Goal: Transaction & Acquisition: Download file/media

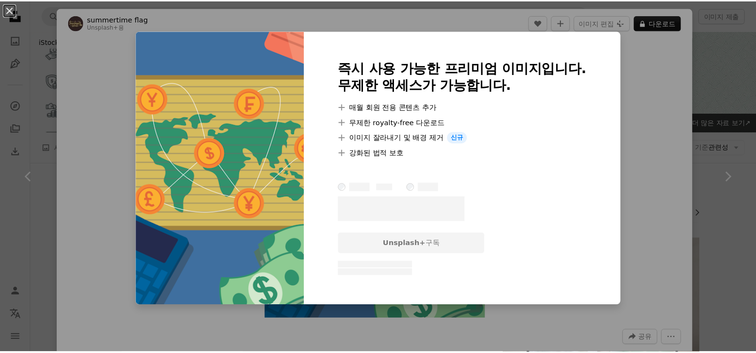
scroll to position [1511, 0]
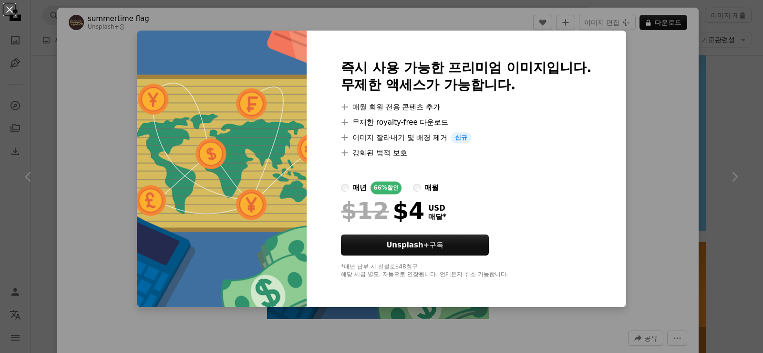
click at [651, 112] on div "An X shape 즉시 사용 가능한 프리미엄 이미지입니다. 무제한 액세스가 가능합니다. A plus sign 매월 회원 전용 콘텐츠 추가 A…" at bounding box center [381, 176] width 763 height 353
click at [651, 112] on div "Zoom in" at bounding box center [378, 180] width 642 height 286
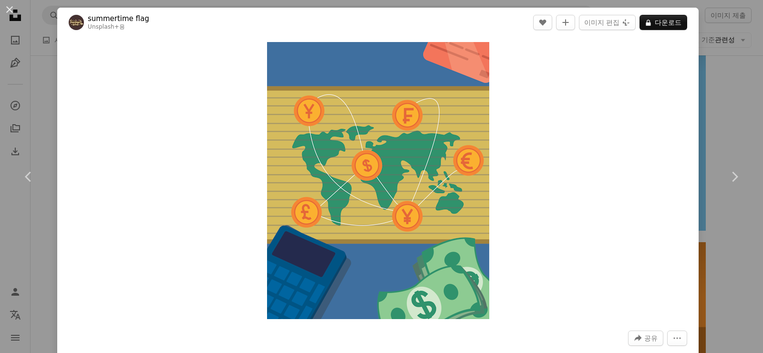
click at [721, 81] on div "An X shape Chevron left Chevron right summertime flag Unsplash+ 용 A heart A plu…" at bounding box center [381, 176] width 763 height 353
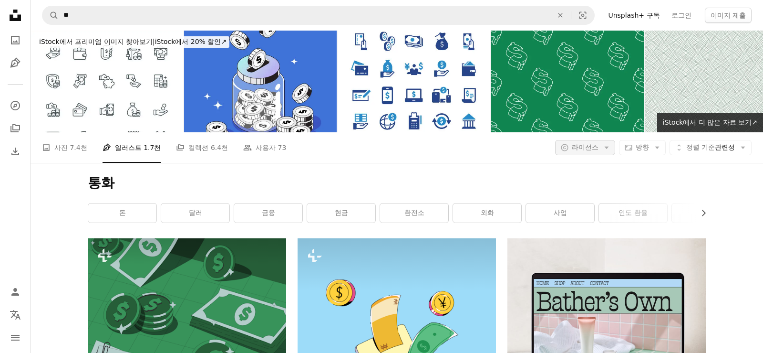
click at [603, 148] on icon "Arrow down" at bounding box center [607, 147] width 9 height 9
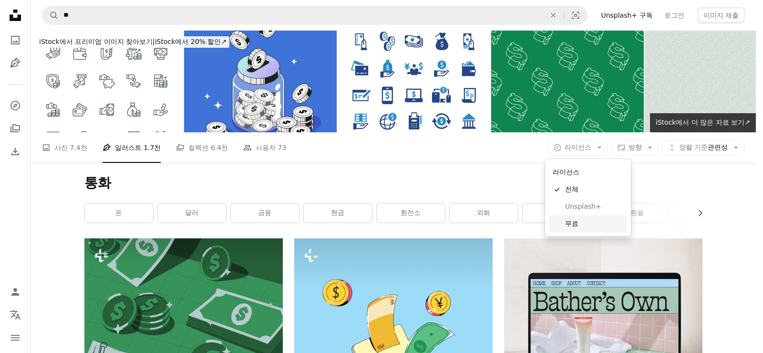
click at [568, 221] on span "무료" at bounding box center [594, 224] width 58 height 10
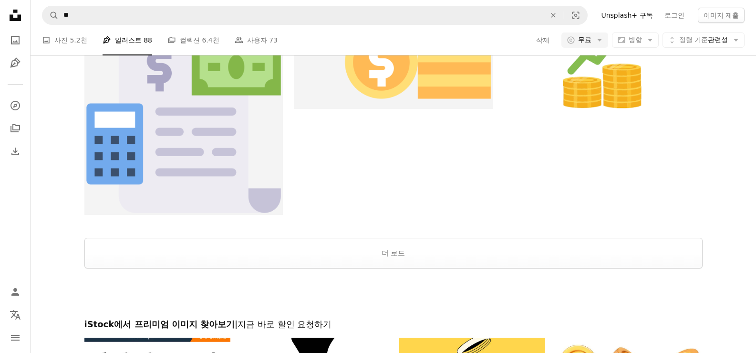
scroll to position [1432, 0]
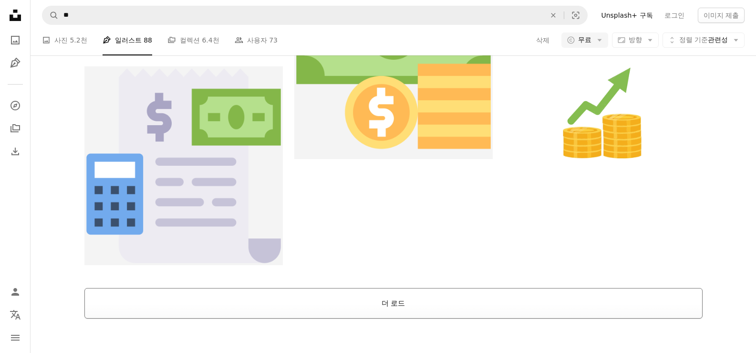
click at [383, 301] on button "더 로드" at bounding box center [393, 303] width 618 height 31
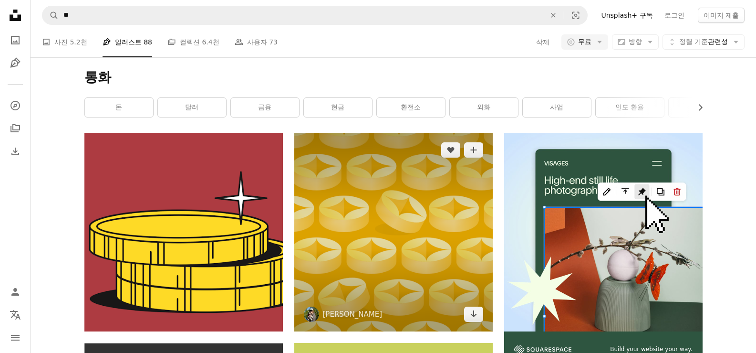
scroll to position [38, 0]
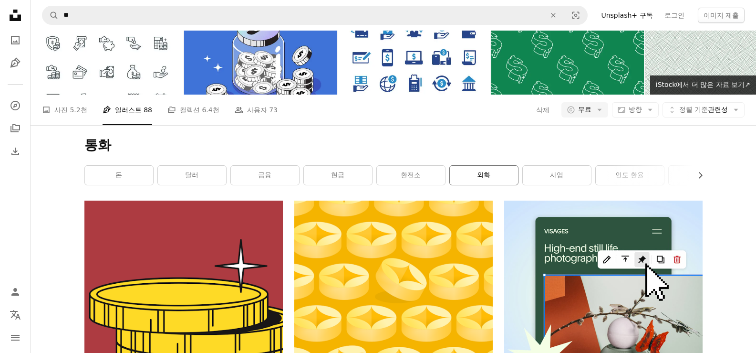
click at [498, 179] on link "외화" at bounding box center [484, 175] width 68 height 19
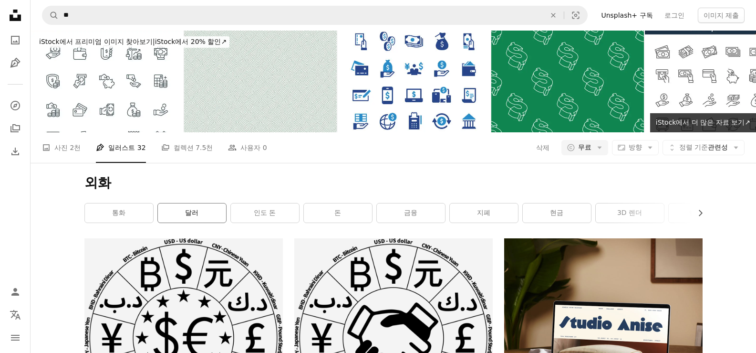
click at [183, 210] on link "달러" at bounding box center [192, 212] width 68 height 19
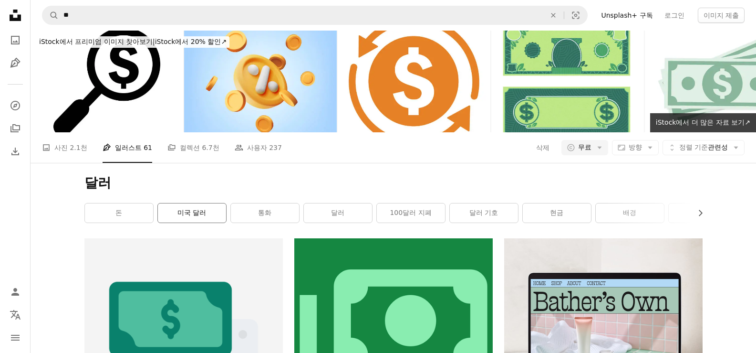
click at [207, 220] on link "미국 달러" at bounding box center [192, 212] width 68 height 19
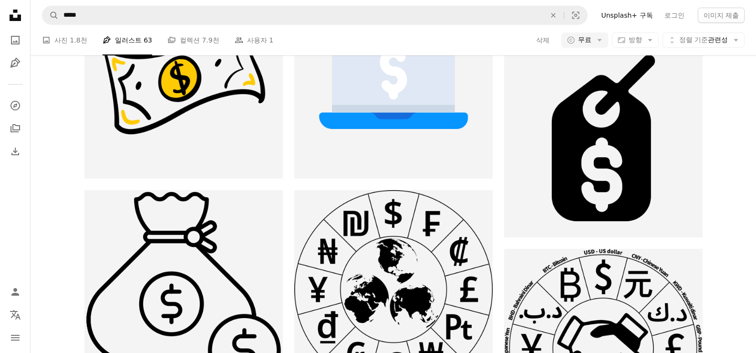
scroll to position [397, 0]
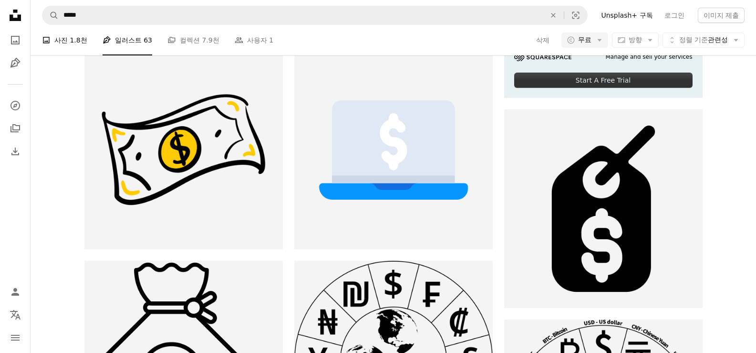
click at [71, 40] on span "1.8천" at bounding box center [78, 40] width 17 height 10
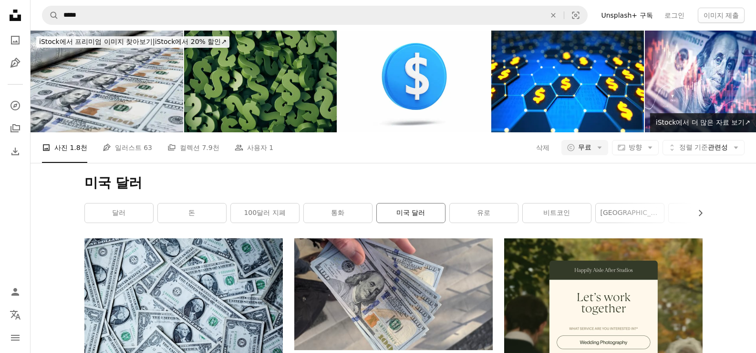
click at [394, 209] on link "미국 달러" at bounding box center [411, 212] width 68 height 19
click at [386, 218] on link "미국 달러" at bounding box center [411, 212] width 68 height 19
click at [414, 213] on link "미국 달러" at bounding box center [411, 212] width 68 height 19
click at [415, 208] on link "미국 달러" at bounding box center [411, 212] width 68 height 19
click at [338, 204] on link "통화" at bounding box center [338, 212] width 68 height 19
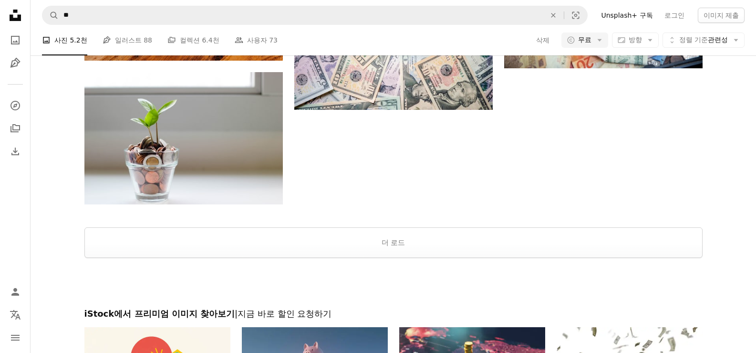
scroll to position [1425, 0]
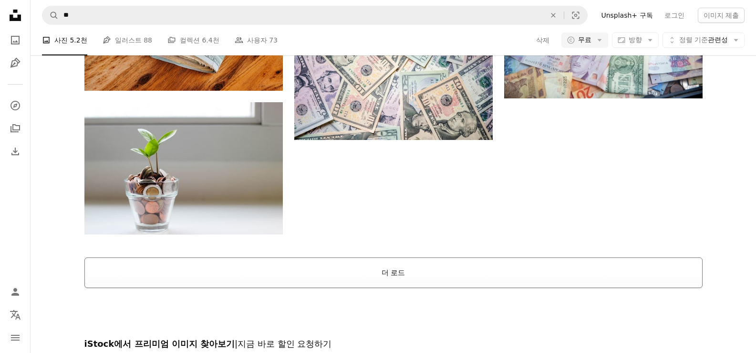
click at [406, 265] on button "더 로드" at bounding box center [393, 272] width 618 height 31
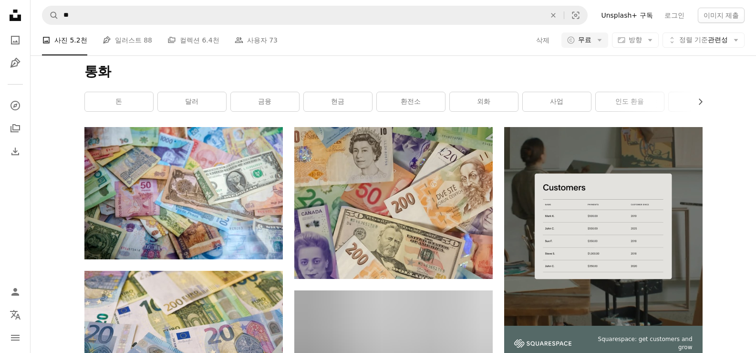
scroll to position [104, 0]
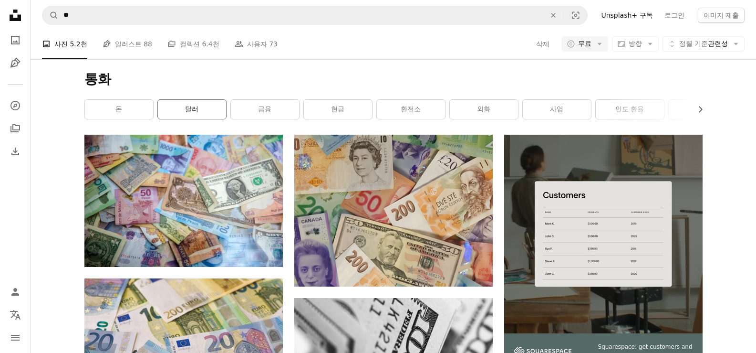
click at [205, 113] on link "달러" at bounding box center [192, 109] width 68 height 19
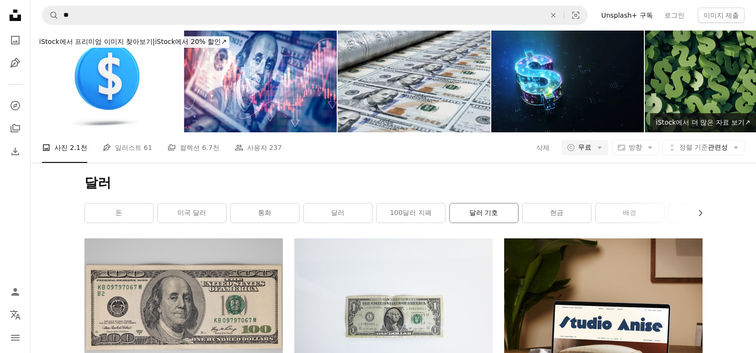
click at [471, 211] on link "달러 기호" at bounding box center [484, 212] width 68 height 19
click at [471, 211] on div "돈 미국 달러 통화 달러 100달러 지폐 달러 기호 현금 배경 금융 벽지 달러 지폐 유로" at bounding box center [393, 213] width 618 height 20
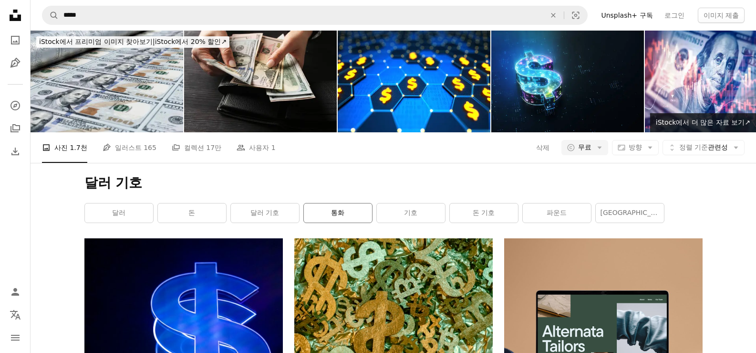
click at [335, 219] on link "통화" at bounding box center [338, 212] width 68 height 19
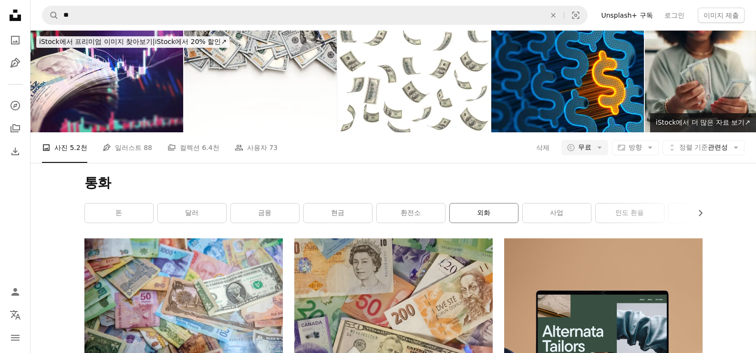
click at [481, 215] on link "외화" at bounding box center [484, 212] width 68 height 19
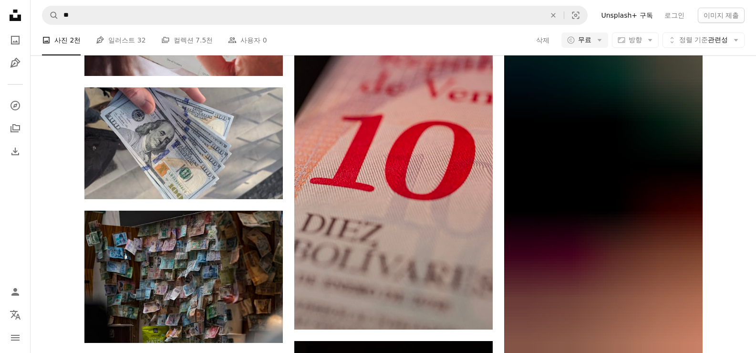
scroll to position [557, 0]
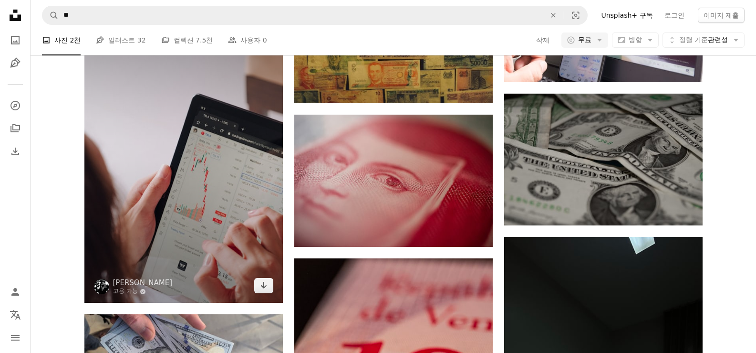
click at [259, 195] on img at bounding box center [183, 154] width 199 height 298
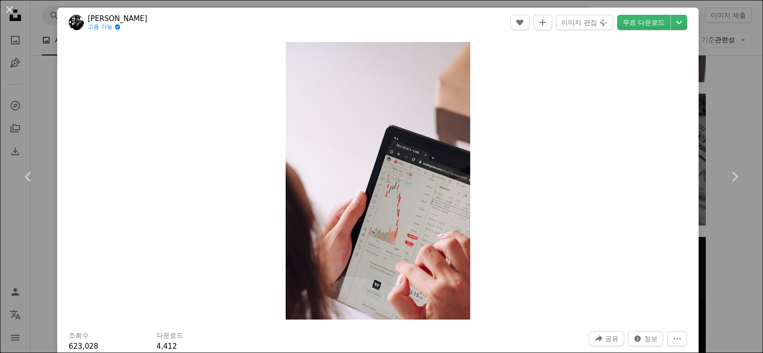
click at [554, 169] on div "Zoom in" at bounding box center [378, 180] width 642 height 287
click at [677, 23] on icon "다운로드 크기 선택" at bounding box center [680, 22] width 6 height 3
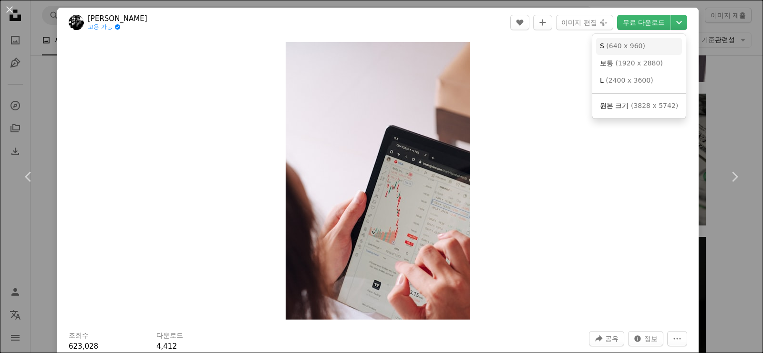
click at [624, 45] on span "( 640 x 960 )" at bounding box center [625, 46] width 39 height 8
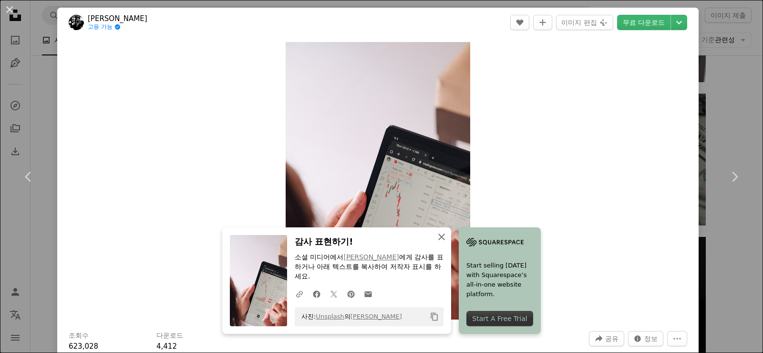
click at [440, 233] on icon "An X shape" at bounding box center [441, 236] width 11 height 11
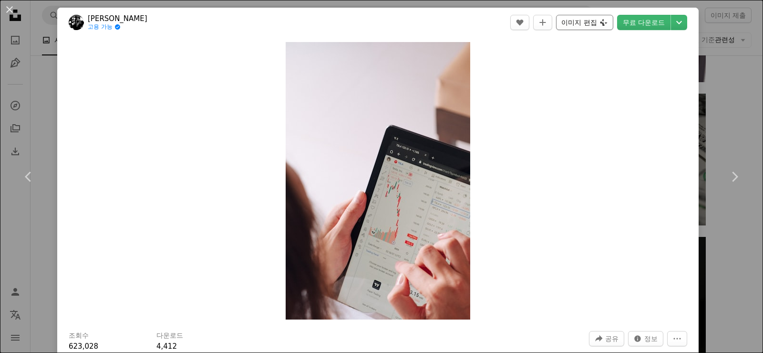
click at [592, 23] on button "이미지 편집 Plus sign for Unsplash+" at bounding box center [584, 22] width 57 height 15
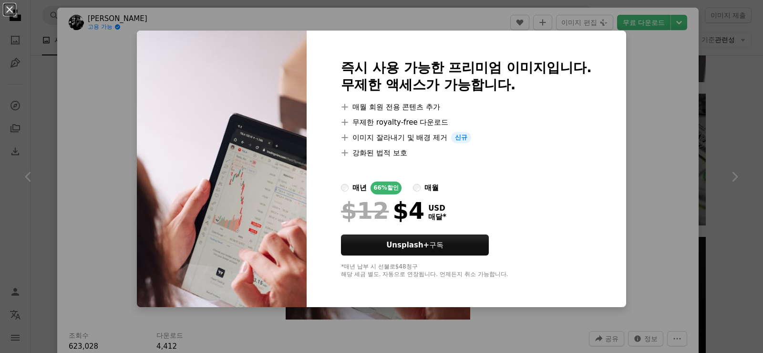
click at [683, 59] on div "An X shape 즉시 사용 가능한 프리미엄 이미지입니다. 무제한 액세스가 가능합니다. A plus sign 매월 회원 전용 콘텐츠 추가 A…" at bounding box center [381, 176] width 763 height 353
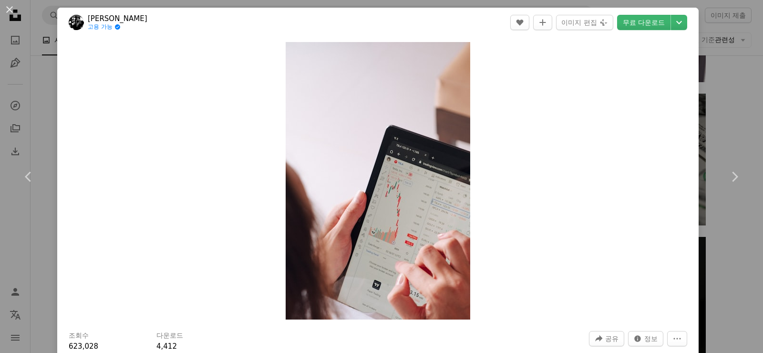
click at [634, 61] on div "Zoom in" at bounding box center [378, 180] width 642 height 287
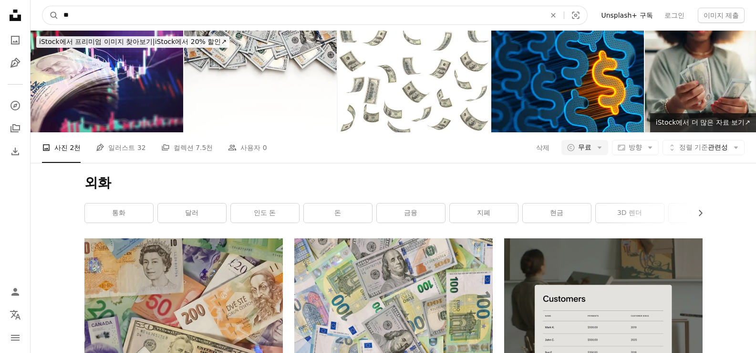
click at [101, 11] on input "**" at bounding box center [301, 15] width 484 height 18
type input "*"
type input "**"
click button "A magnifying glass" at bounding box center [50, 15] width 16 height 18
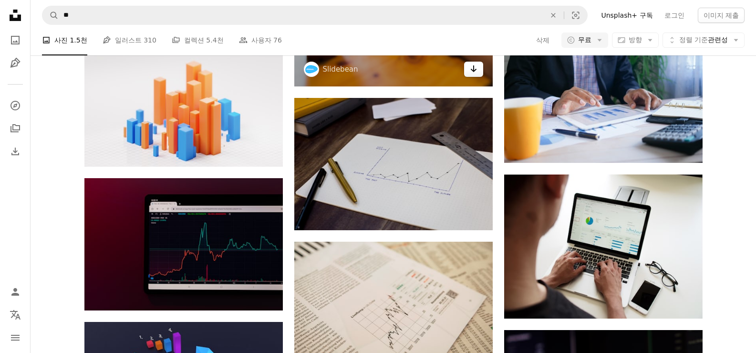
scroll to position [954, 0]
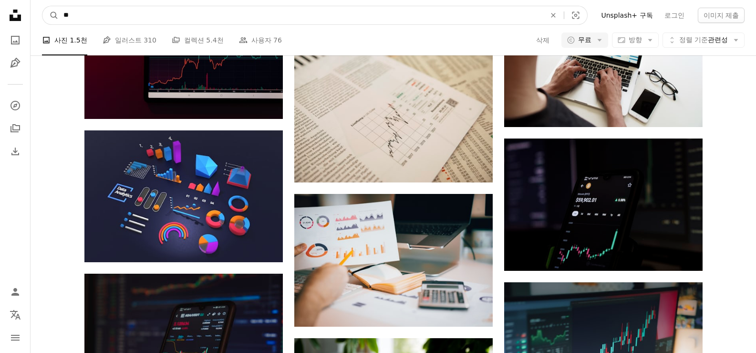
click at [67, 15] on input "**" at bounding box center [301, 15] width 484 height 18
type input "******"
click button "A magnifying glass" at bounding box center [50, 15] width 16 height 18
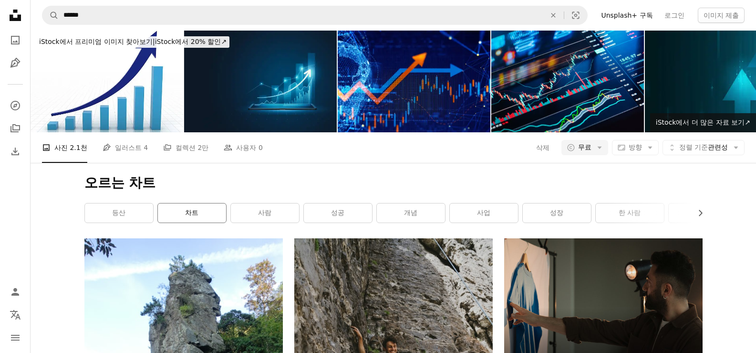
click at [202, 209] on link "차트" at bounding box center [192, 212] width 68 height 19
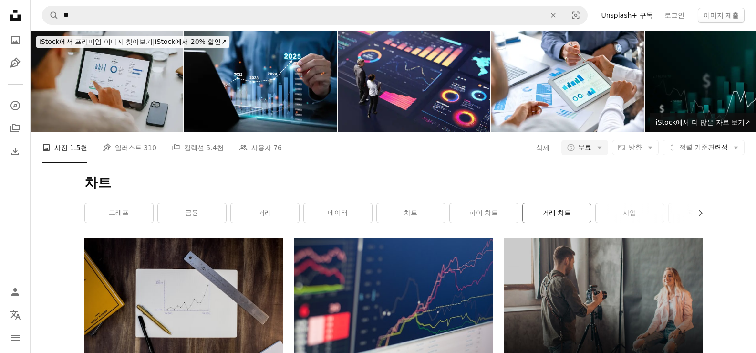
click at [565, 210] on link "거래 차트" at bounding box center [557, 212] width 68 height 19
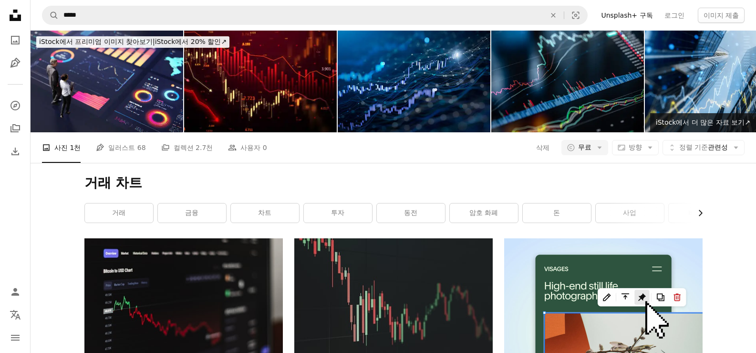
click at [703, 213] on icon "Chevron right" at bounding box center [701, 213] width 10 height 10
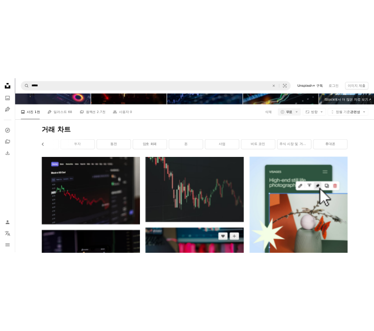
scroll to position [239, 0]
